Goal: Check status

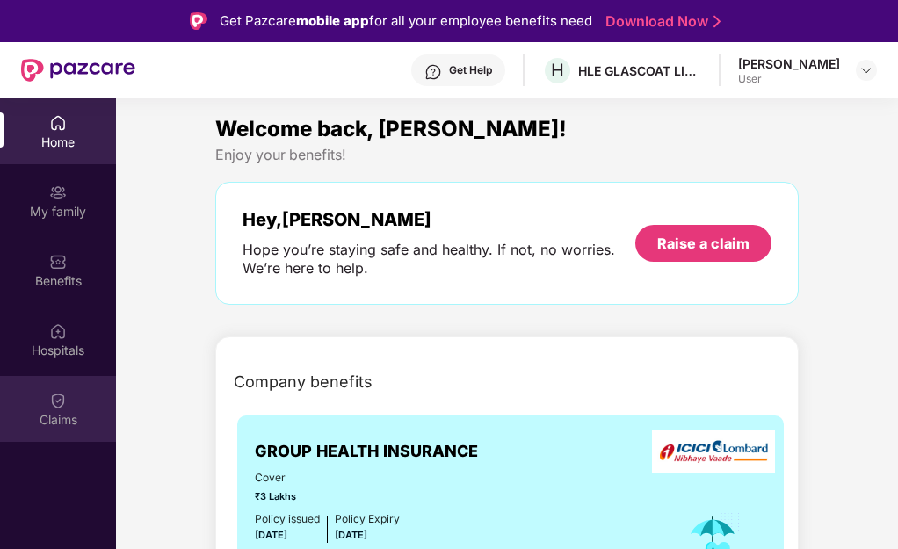
click at [47, 413] on div "Claims" at bounding box center [58, 420] width 116 height 18
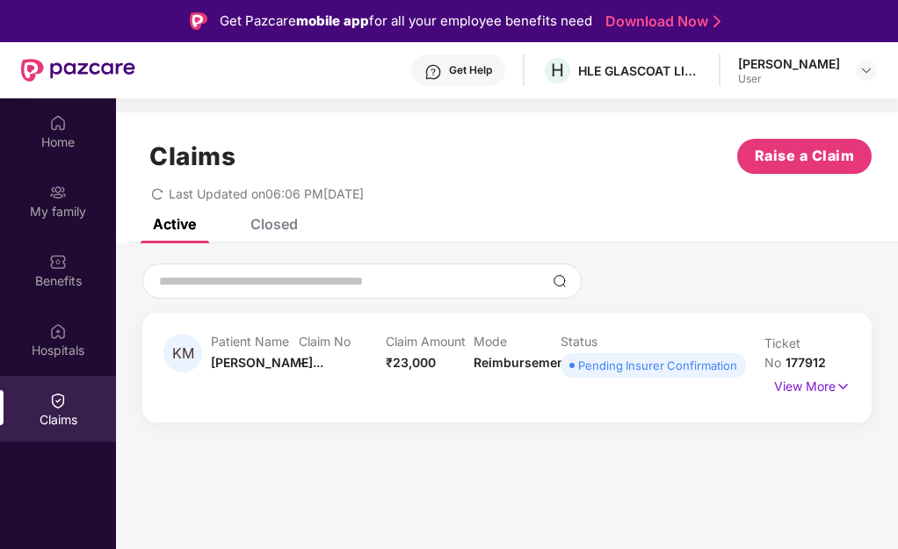
click at [629, 373] on div "Pending Insurer Confirmation" at bounding box center [657, 366] width 159 height 18
click at [628, 366] on div "Pending Insurer Confirmation" at bounding box center [657, 366] width 159 height 18
click at [784, 384] on p "View More" at bounding box center [812, 385] width 76 height 24
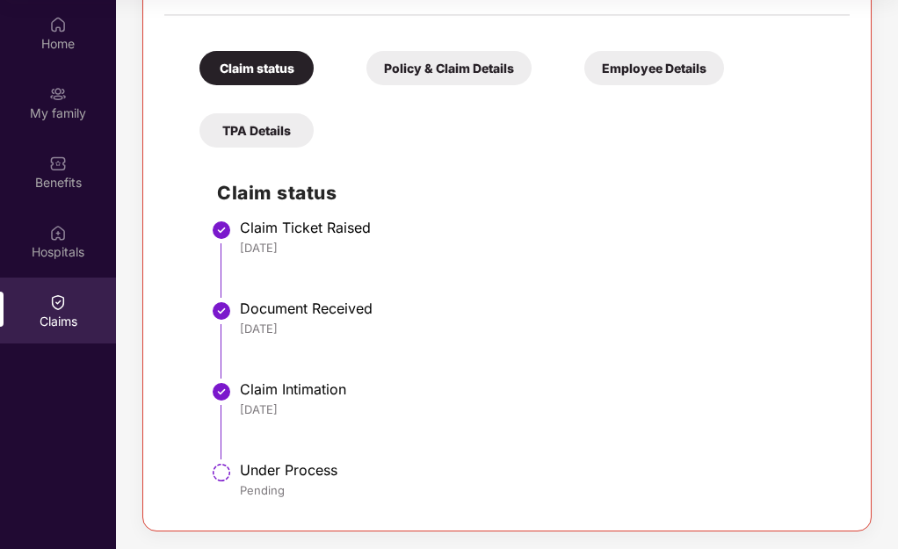
scroll to position [178, 0]
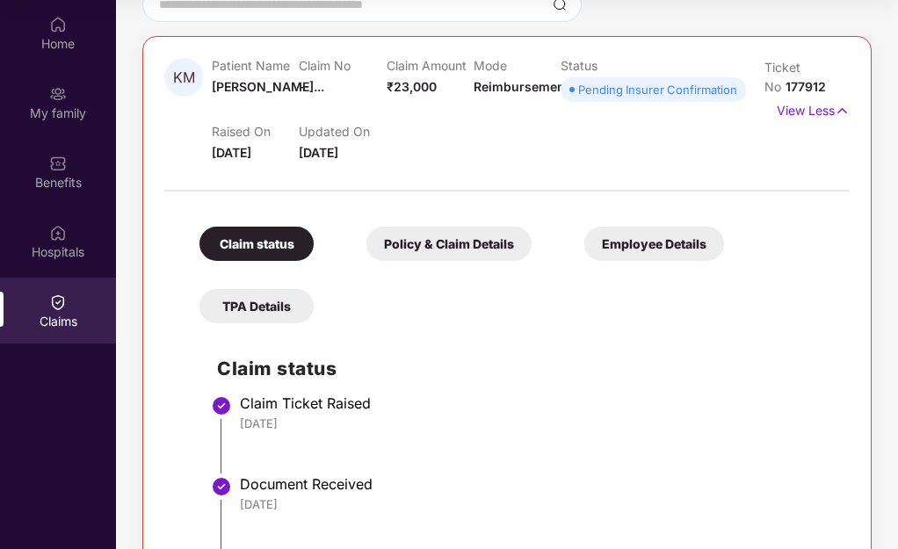
click at [445, 250] on div "Policy & Claim Details" at bounding box center [448, 244] width 165 height 34
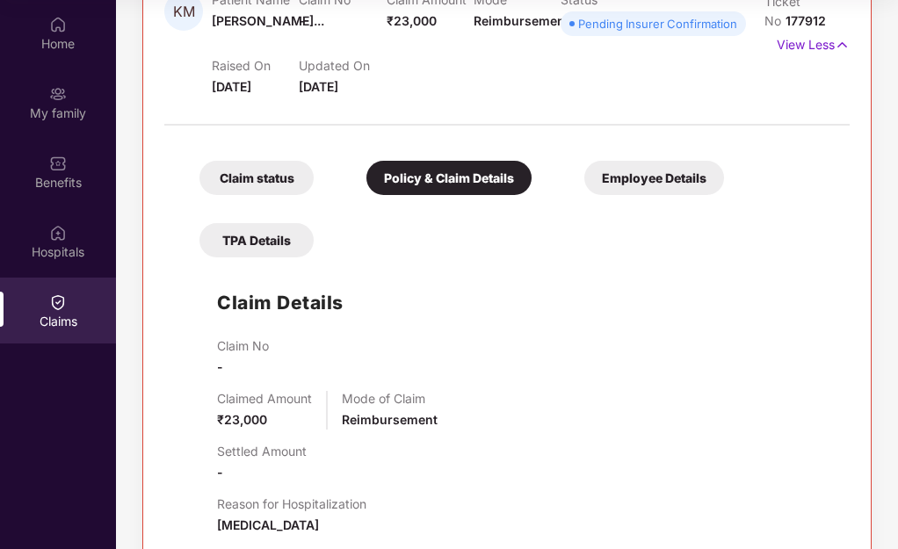
scroll to position [0, 0]
